Goal: Transaction & Acquisition: Purchase product/service

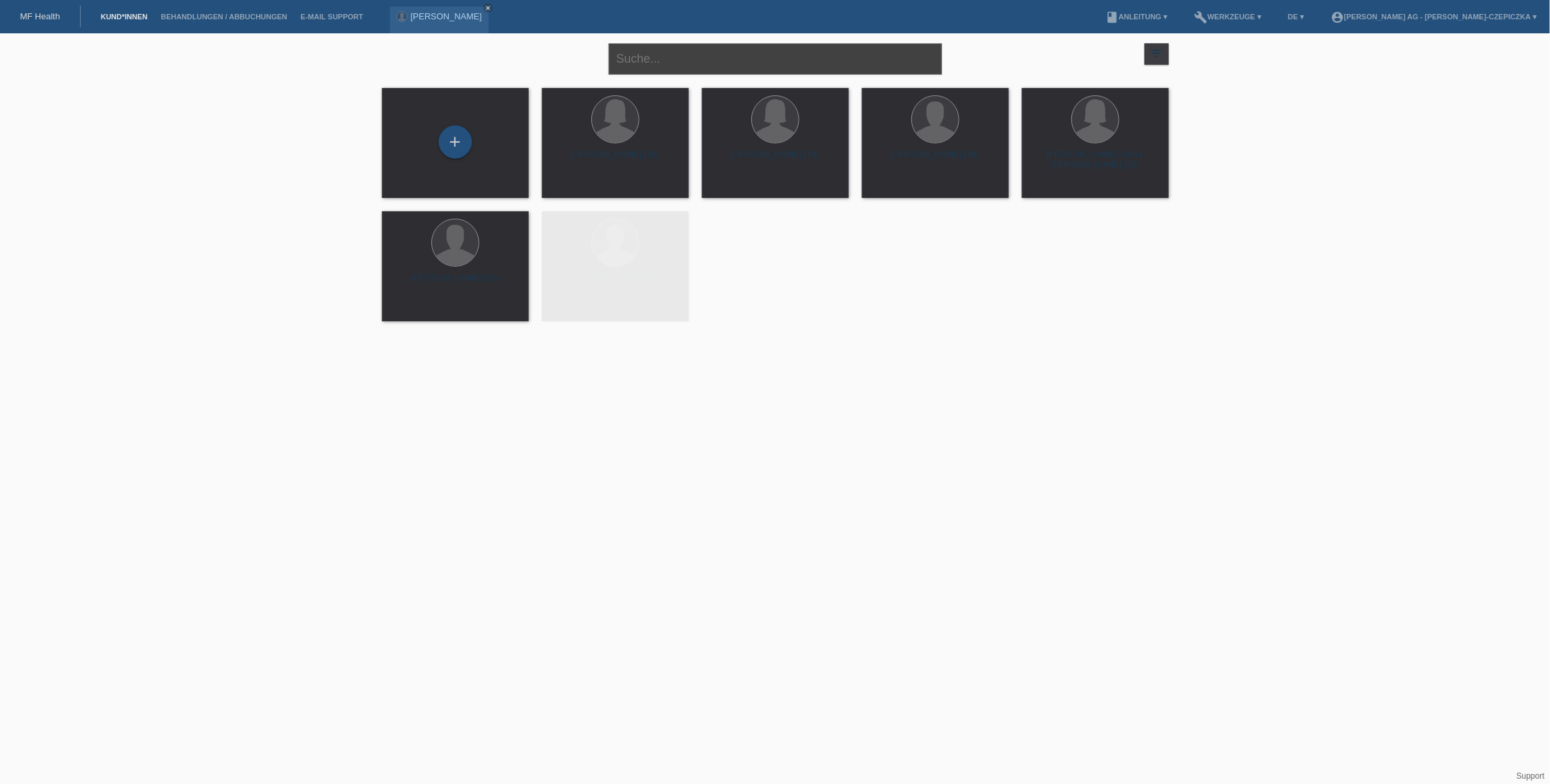
click at [672, 62] on input "text" at bounding box center [775, 59] width 333 height 31
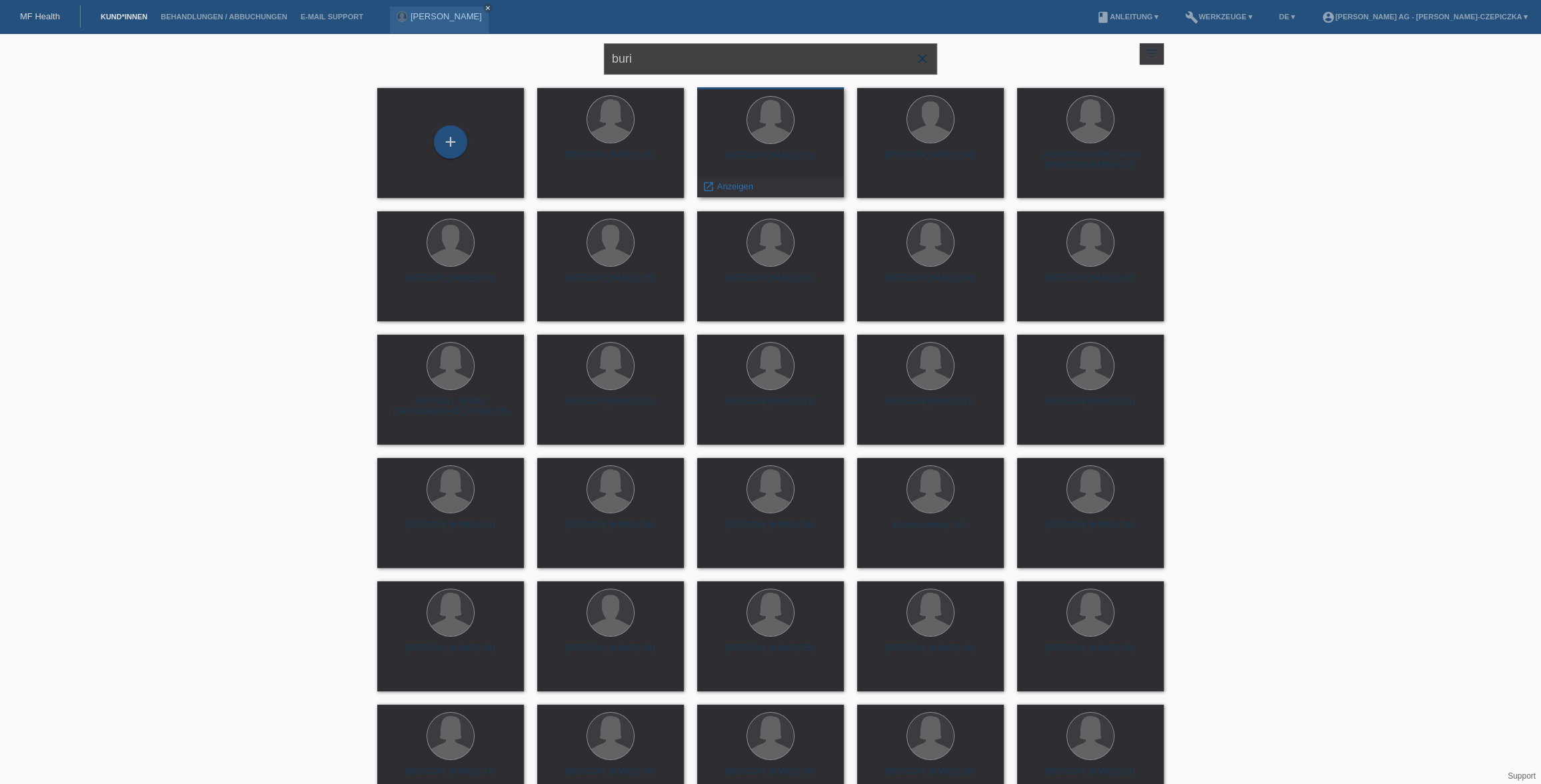
type input "buri"
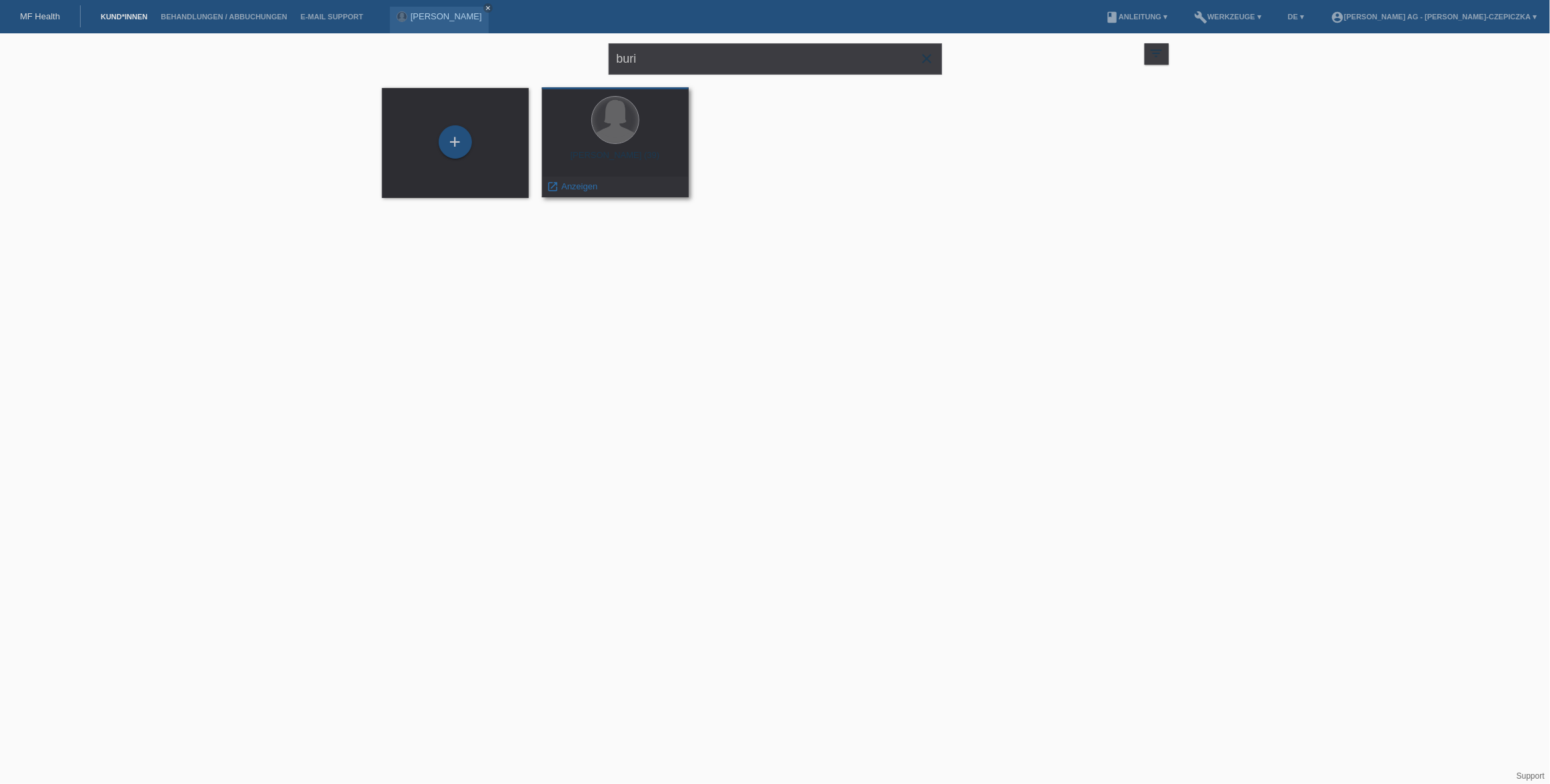
click at [623, 128] on div at bounding box center [615, 120] width 47 height 47
click at [570, 186] on span "Anzeigen" at bounding box center [579, 186] width 36 height 10
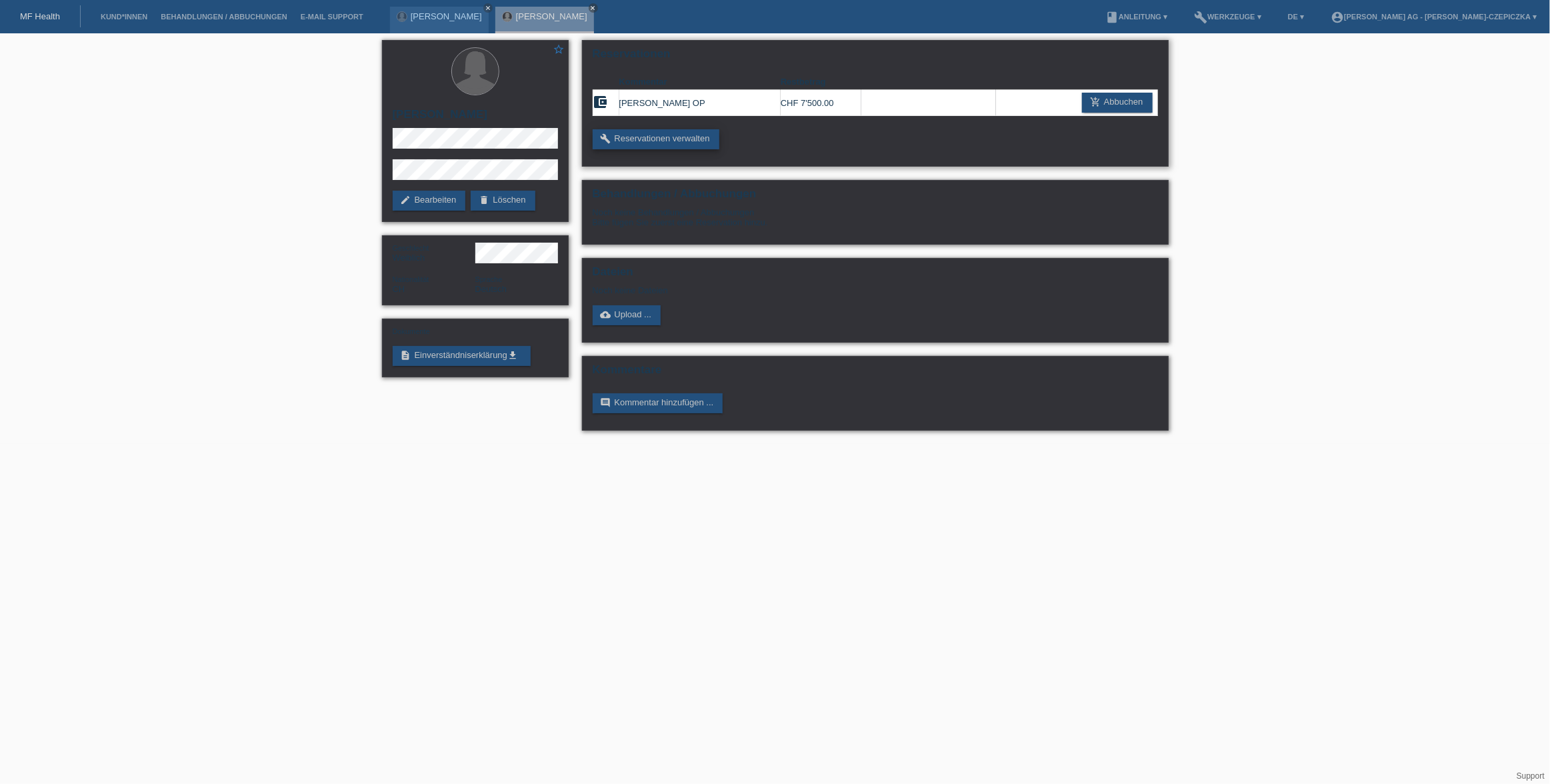
click at [693, 136] on link "build Reservationen verwalten" at bounding box center [656, 139] width 126 height 20
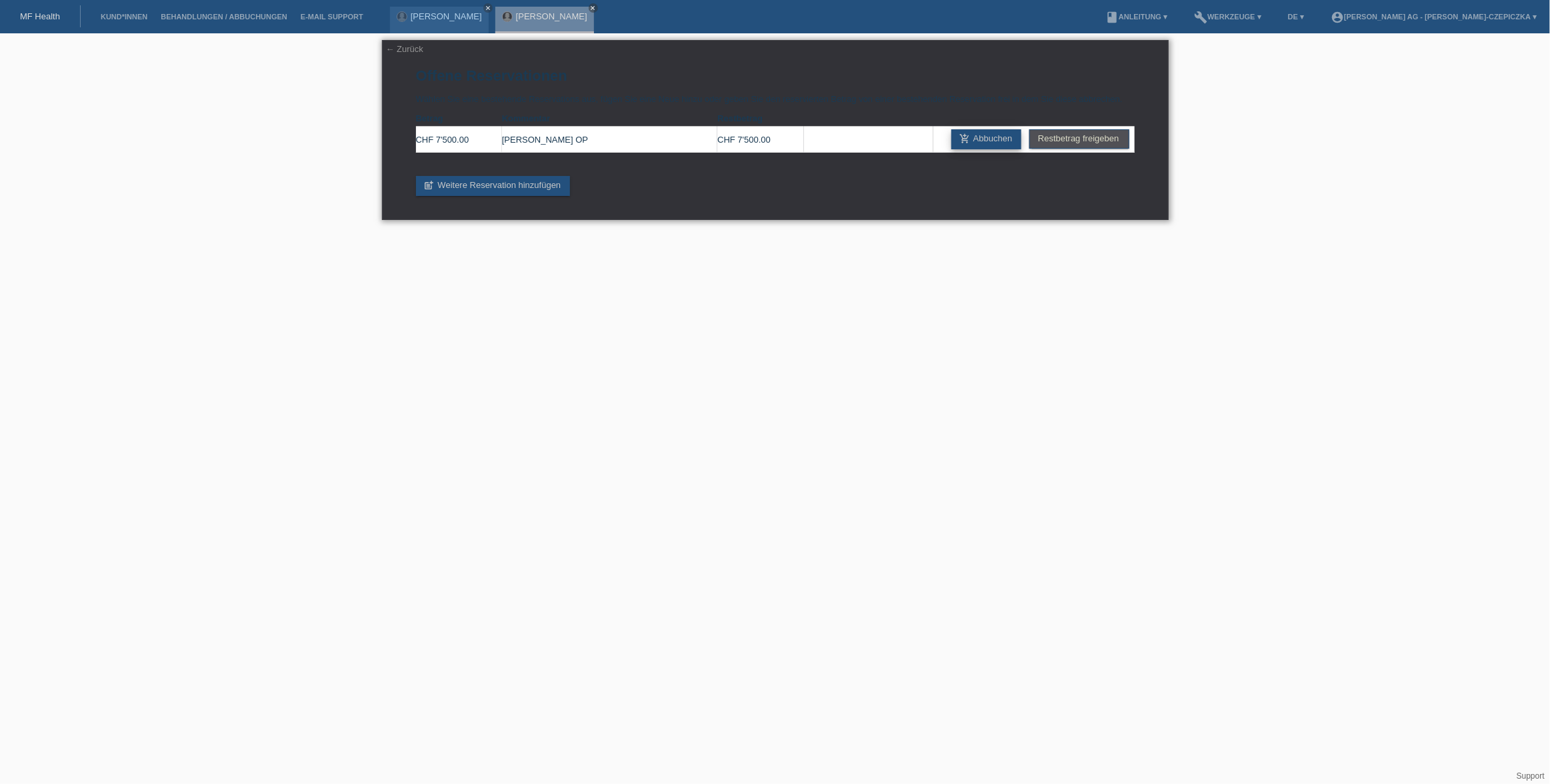
click at [1009, 138] on link "add_shopping_cart Abbuchen" at bounding box center [987, 139] width 71 height 20
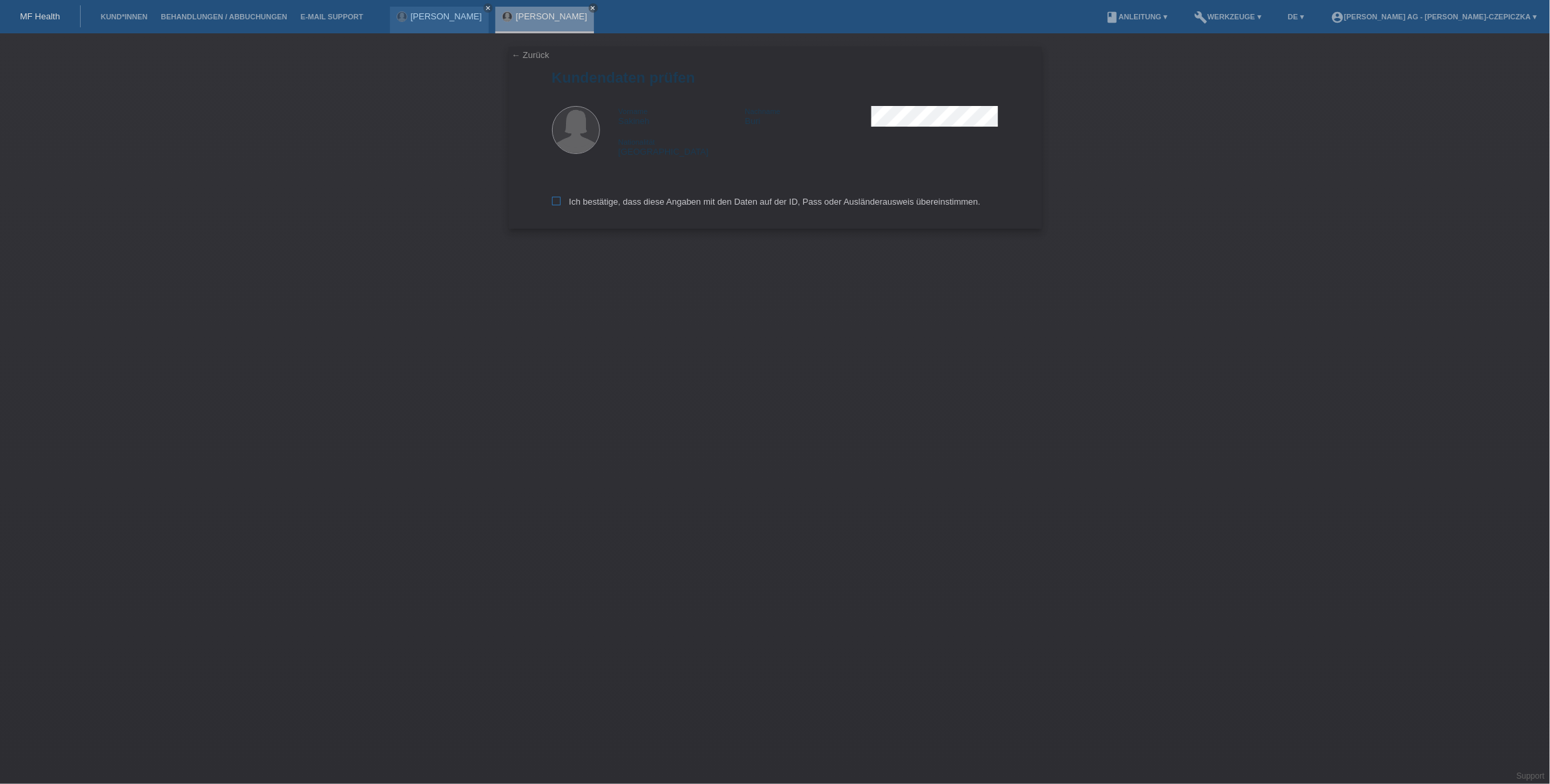
click at [558, 204] on icon at bounding box center [556, 200] width 9 height 9
click at [558, 204] on input "Ich bestätige, dass diese Angaben mit den Daten auf der ID, Pass oder Ausländer…" at bounding box center [556, 200] width 9 height 9
checkbox input "true"
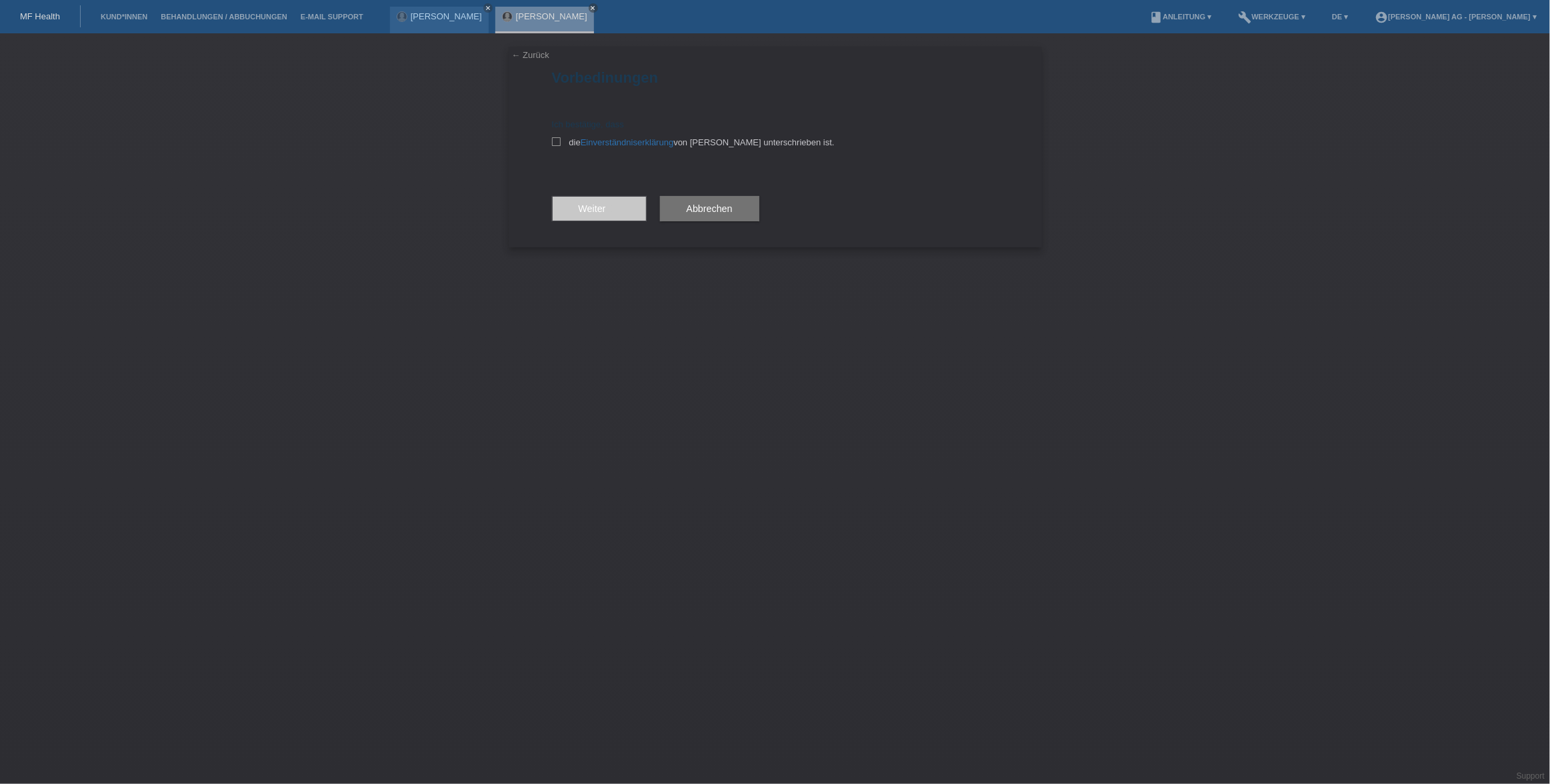
click at [531, 55] on link "← Zurück" at bounding box center [530, 55] width 37 height 10
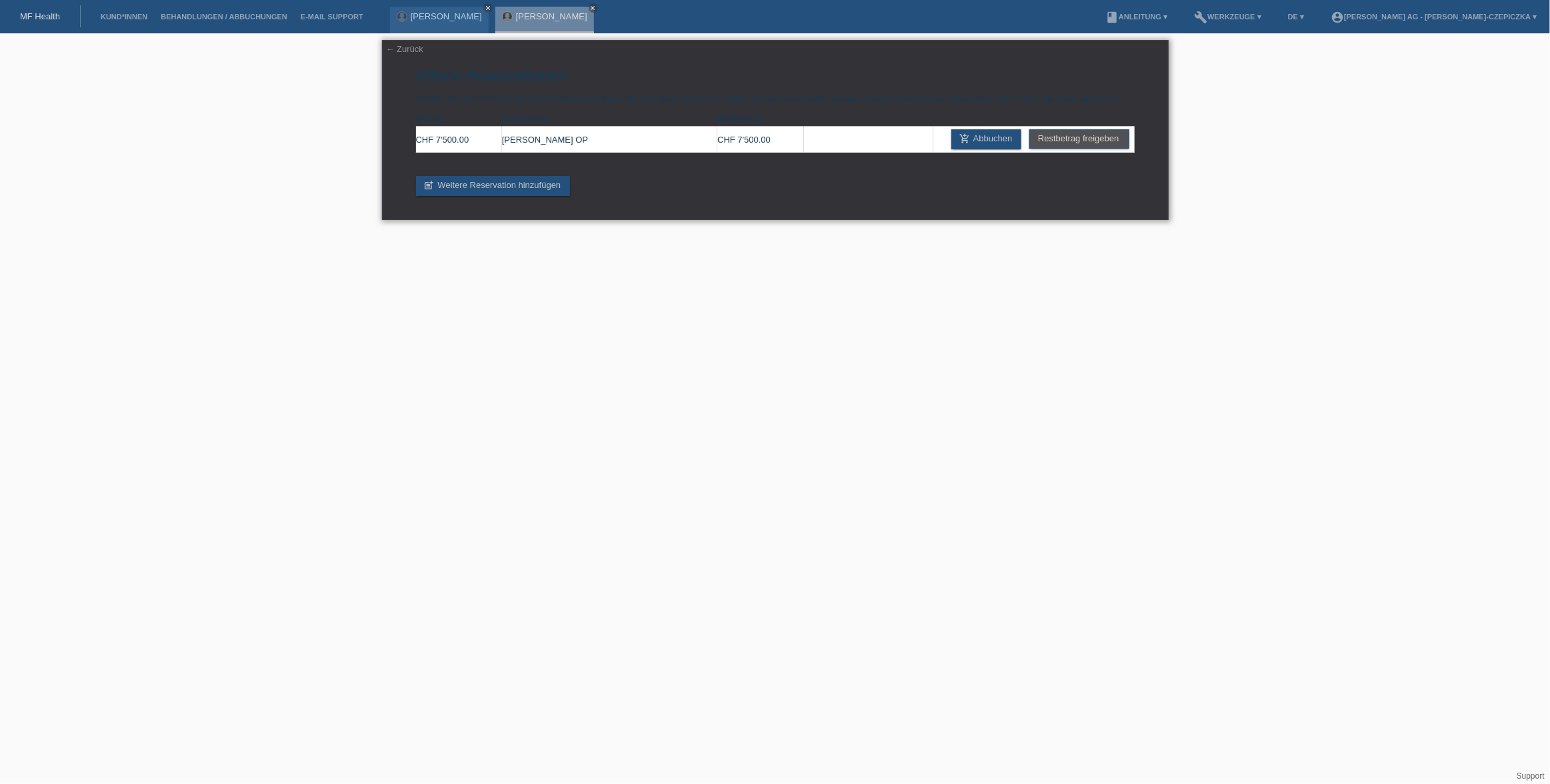
click at [412, 48] on link "← Zurück" at bounding box center [405, 49] width 37 height 10
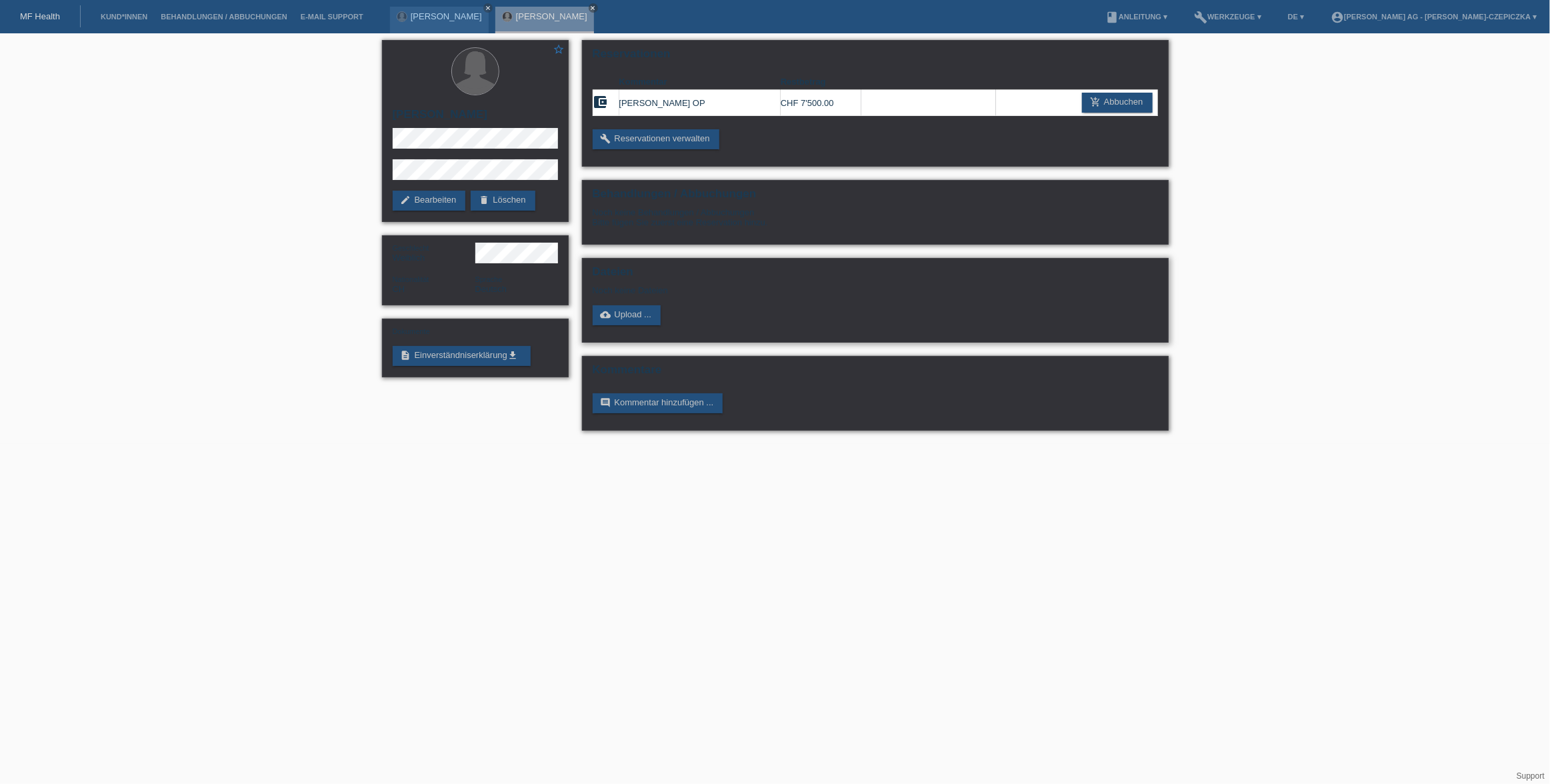
click at [655, 282] on h2 "Dateien" at bounding box center [875, 275] width 565 height 20
click at [648, 289] on div "Noch keine Dateien" at bounding box center [796, 290] width 407 height 10
click at [487, 358] on link "description Einverständniserklärung get_app" at bounding box center [462, 355] width 138 height 20
click at [682, 139] on link "build Reservationen verwalten" at bounding box center [656, 139] width 126 height 20
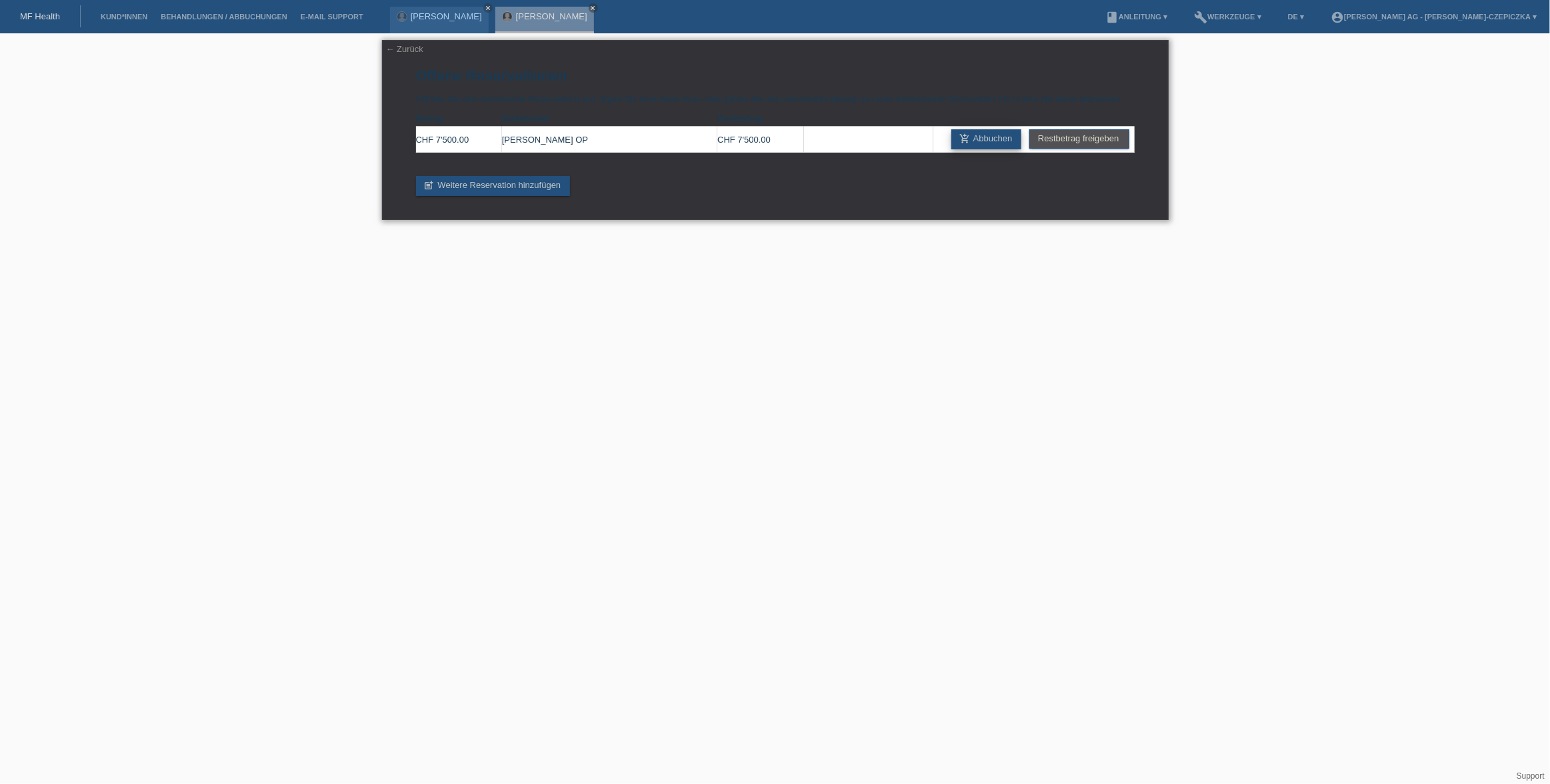
click at [993, 142] on link "add_shopping_cart Abbuchen" at bounding box center [987, 139] width 71 height 20
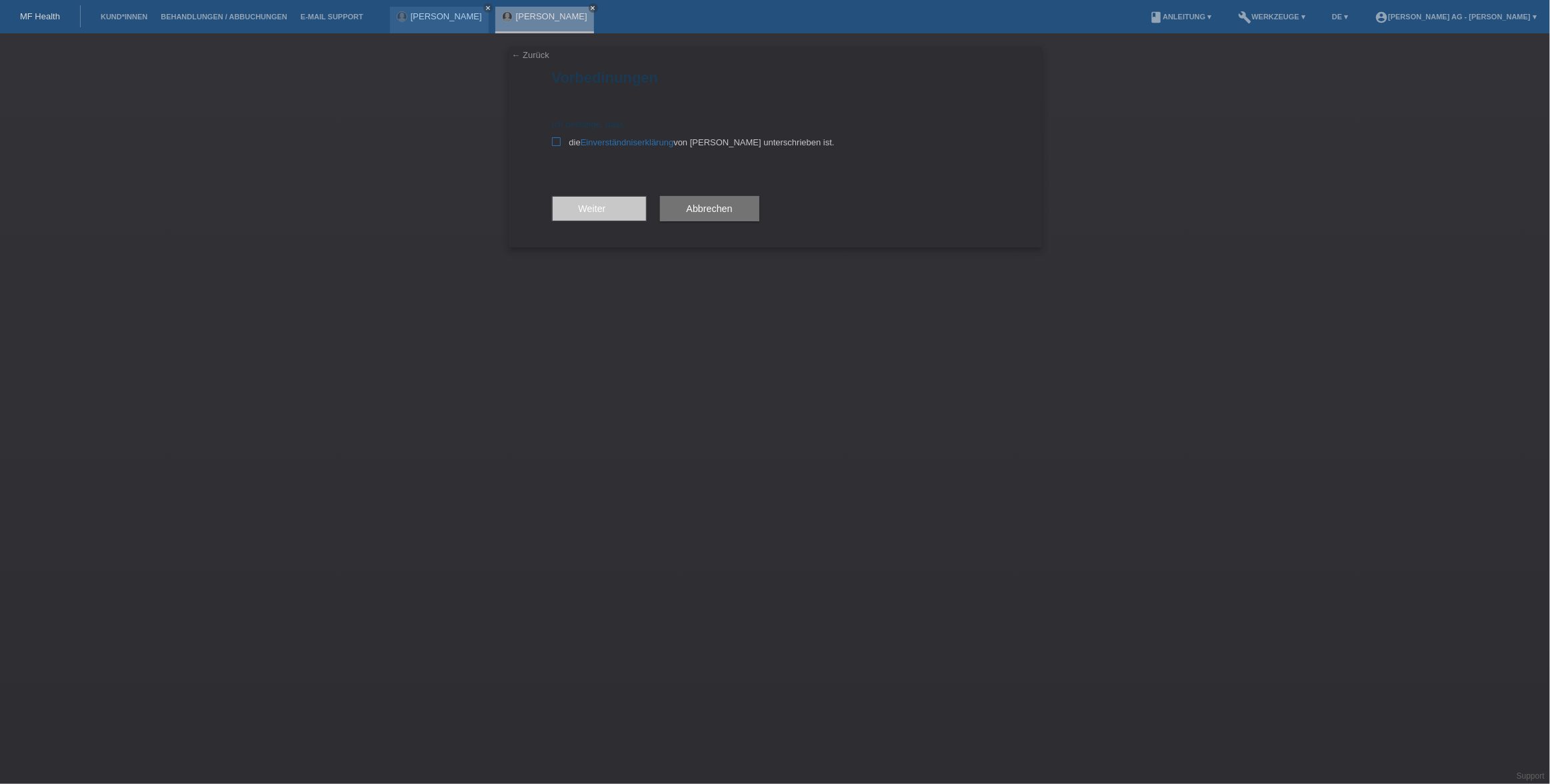
click at [555, 145] on icon at bounding box center [556, 142] width 9 height 9
click at [555, 145] on input "die Einverständniserklärung von der Kundin unterschrieben ist." at bounding box center [556, 142] width 9 height 9
checkbox input "true"
click at [627, 204] on button "Weiter arrow_forward" at bounding box center [599, 208] width 95 height 25
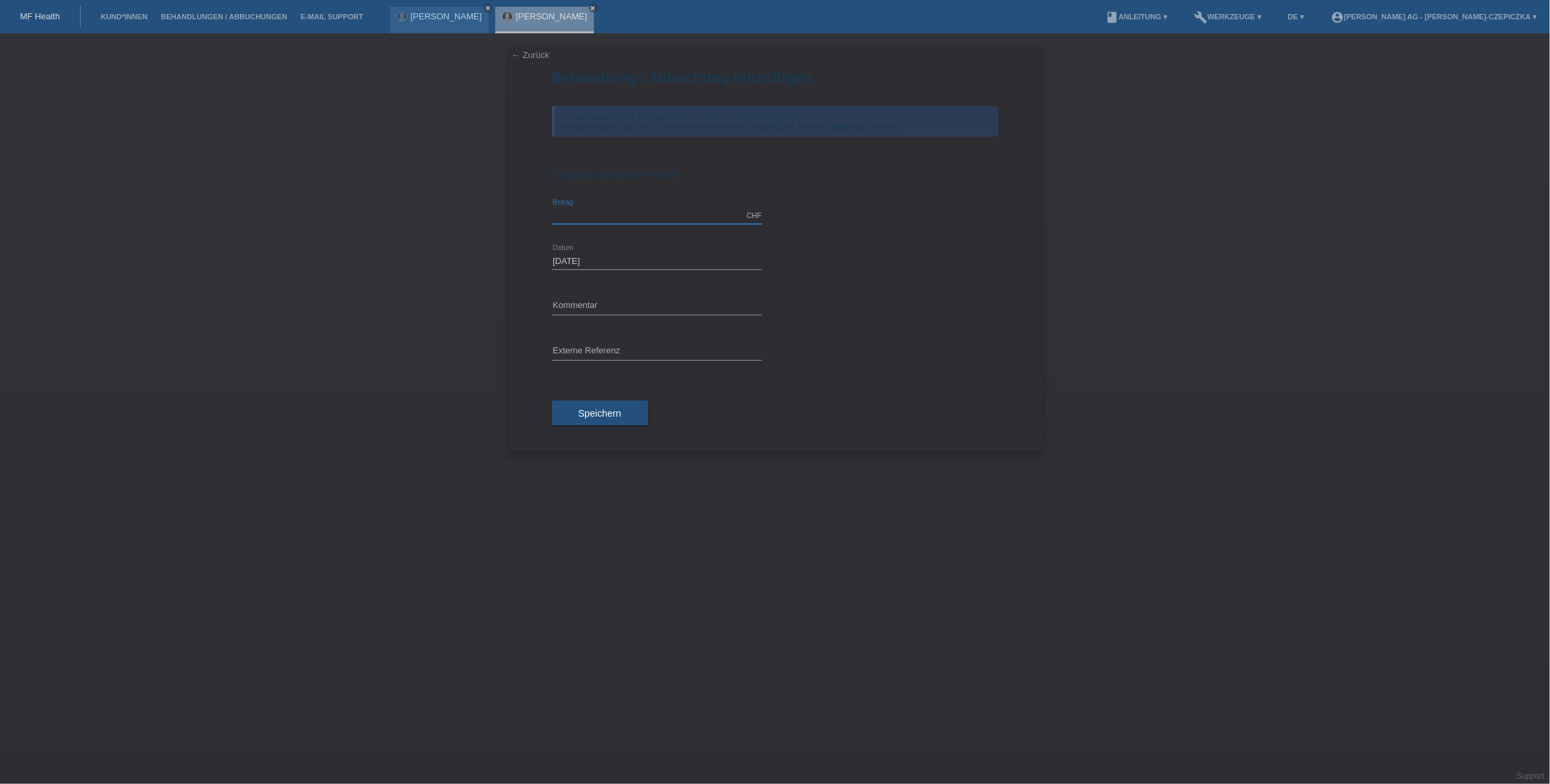
click at [646, 211] on input "text" at bounding box center [656, 215] width 210 height 17
type input "6400.00"
click at [656, 307] on input "text" at bounding box center [656, 306] width 210 height 17
click at [644, 351] on input "text" at bounding box center [656, 351] width 210 height 17
click at [624, 310] on input "text" at bounding box center [656, 306] width 210 height 17
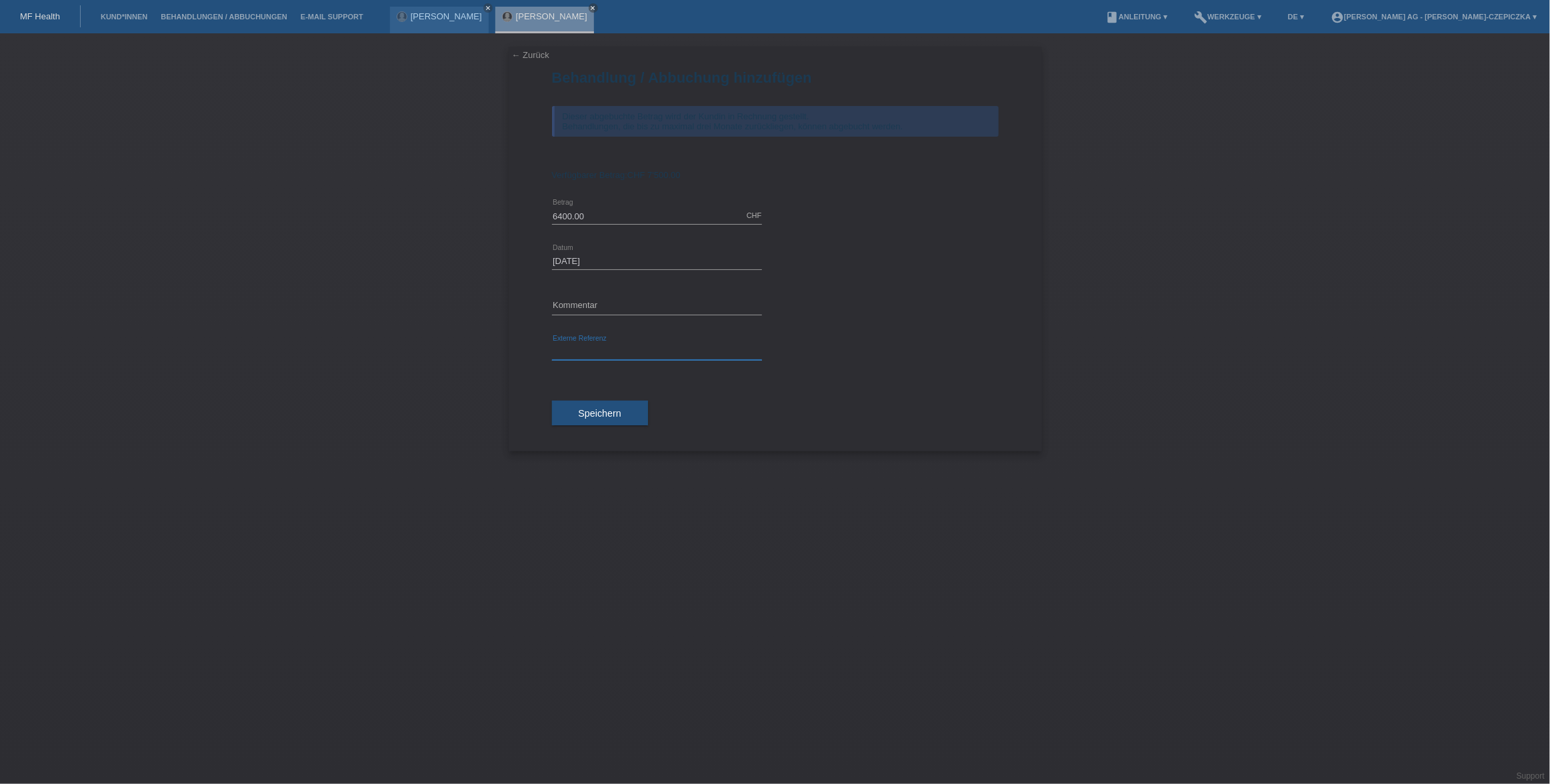
click at [624, 354] on input "text" at bounding box center [656, 351] width 210 height 17
paste input "kv-11308-83440765107533"
type input "kv-11308-83440765107533"
click at [615, 303] on input "text" at bounding box center [656, 306] width 210 height 17
type input "Brust"
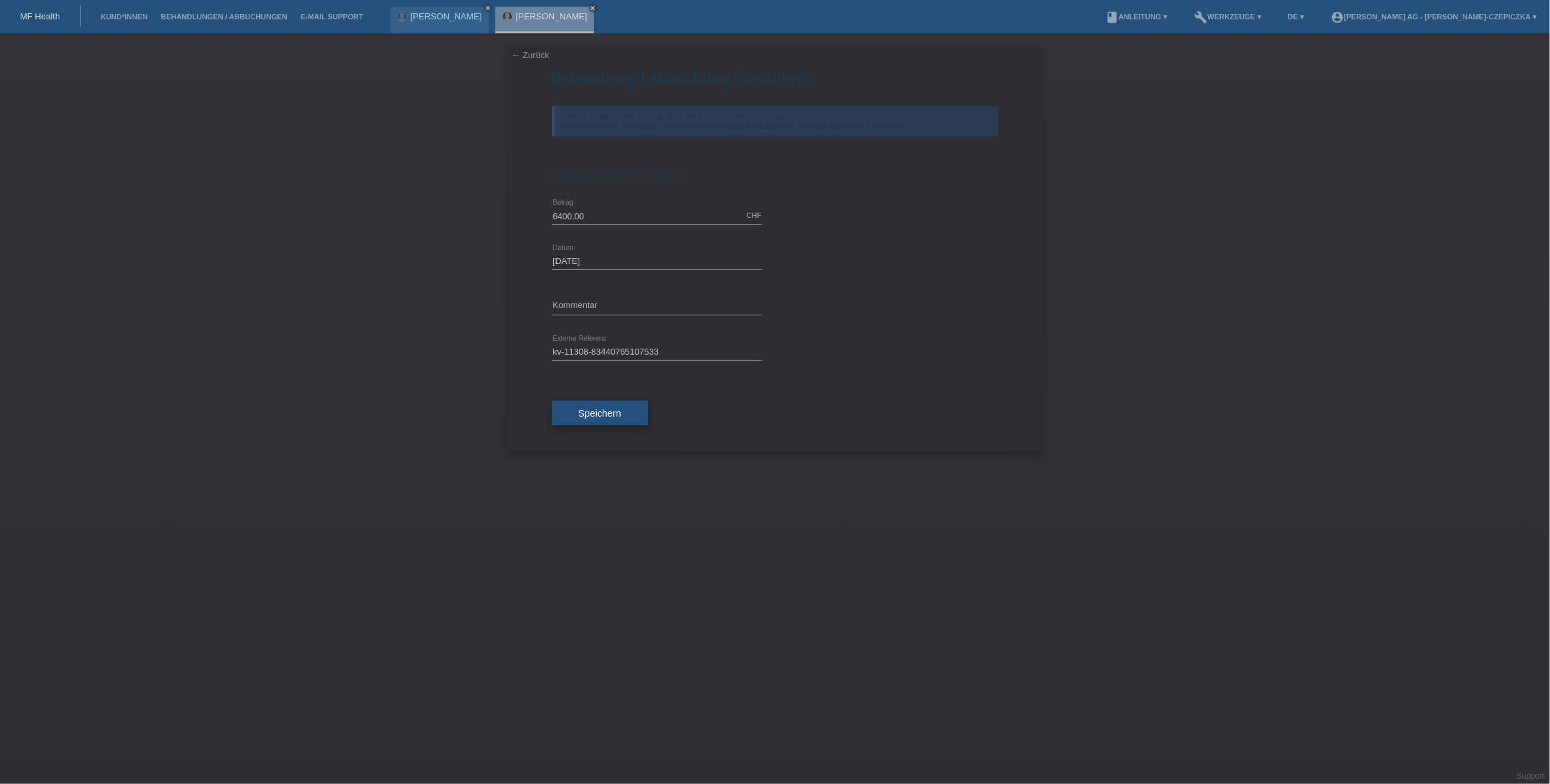
click at [599, 412] on span "Speichern" at bounding box center [599, 413] width 43 height 10
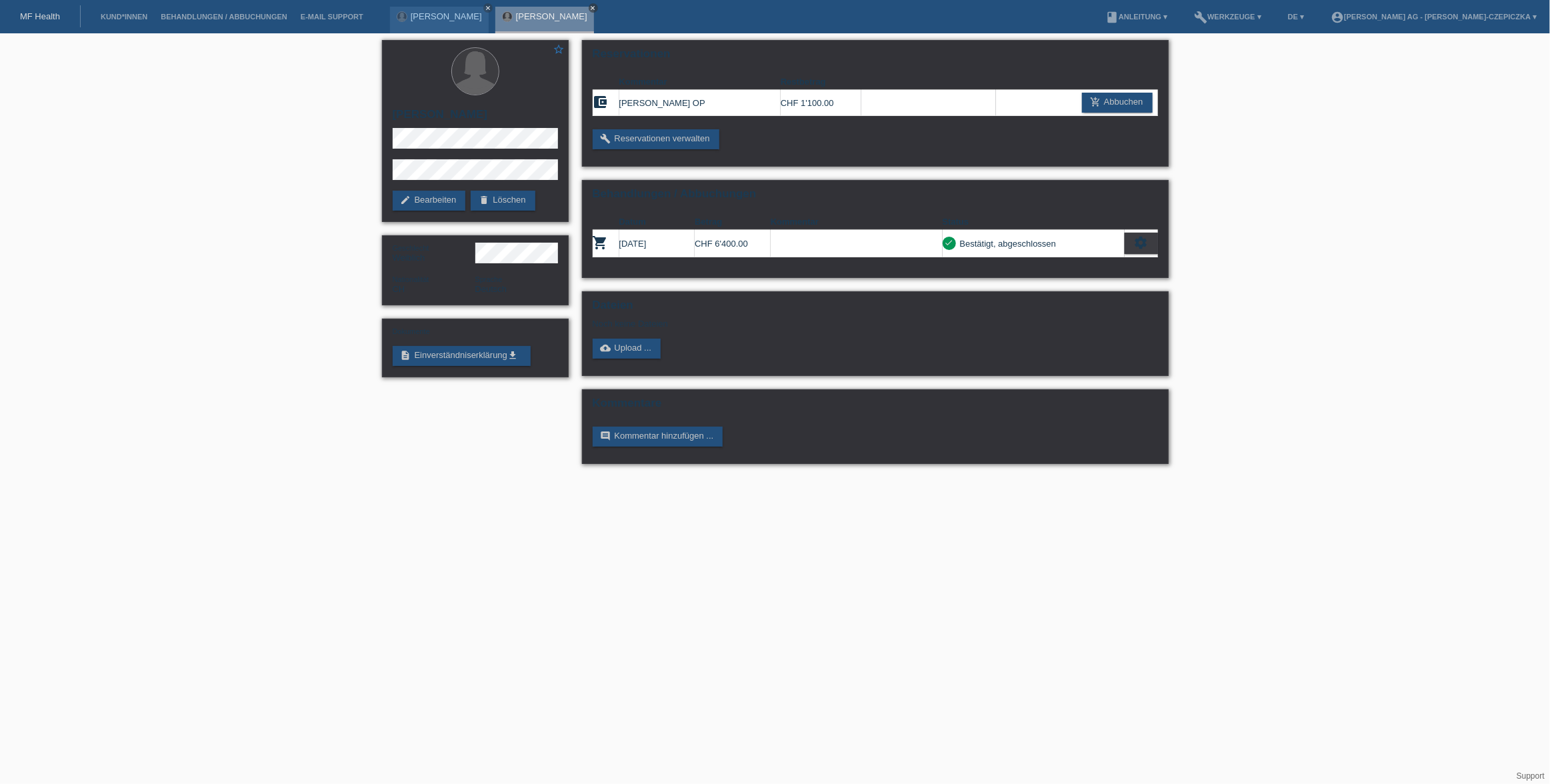
click at [590, 9] on icon "close" at bounding box center [593, 8] width 6 height 6
click at [483, 8] on link "close" at bounding box center [488, 8] width 10 height 10
